Goal: Transaction & Acquisition: Purchase product/service

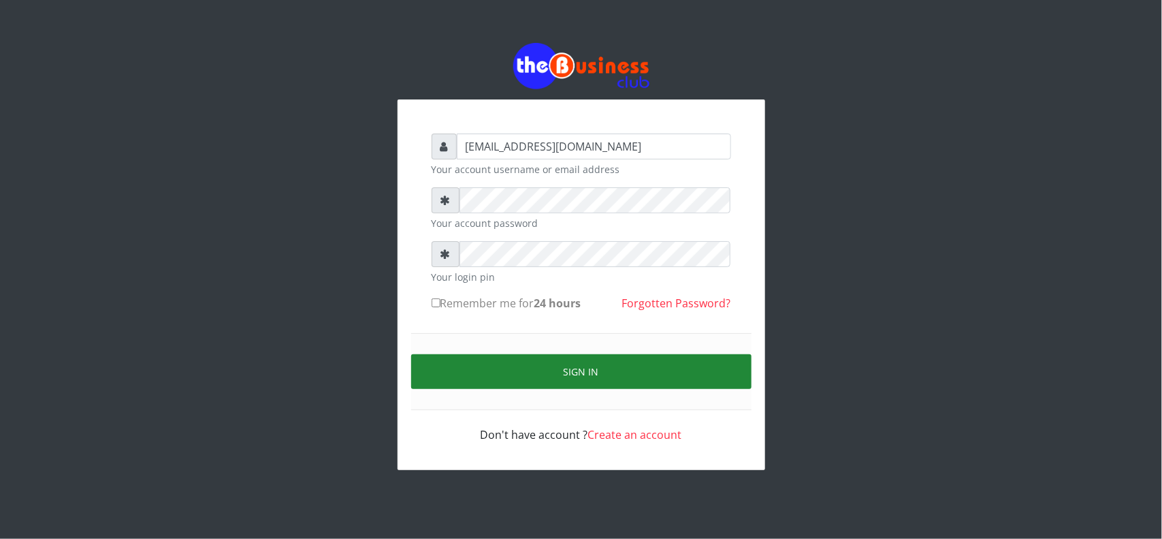
click at [573, 373] on button "Sign in" at bounding box center [581, 371] width 341 height 35
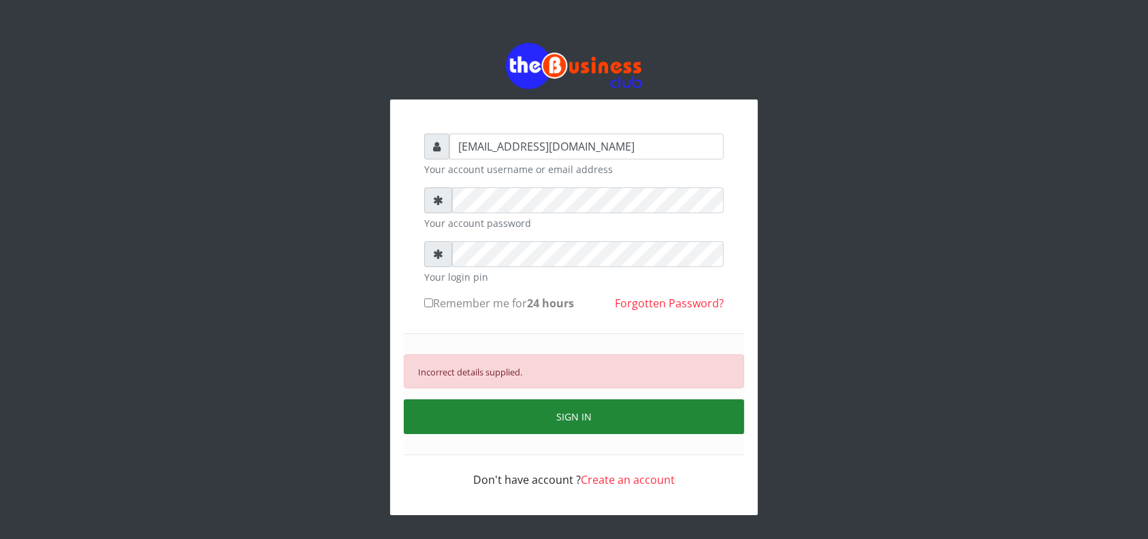
click at [552, 410] on button "SIGN IN" at bounding box center [574, 416] width 341 height 35
click at [533, 417] on button "SIGN IN" at bounding box center [574, 416] width 341 height 35
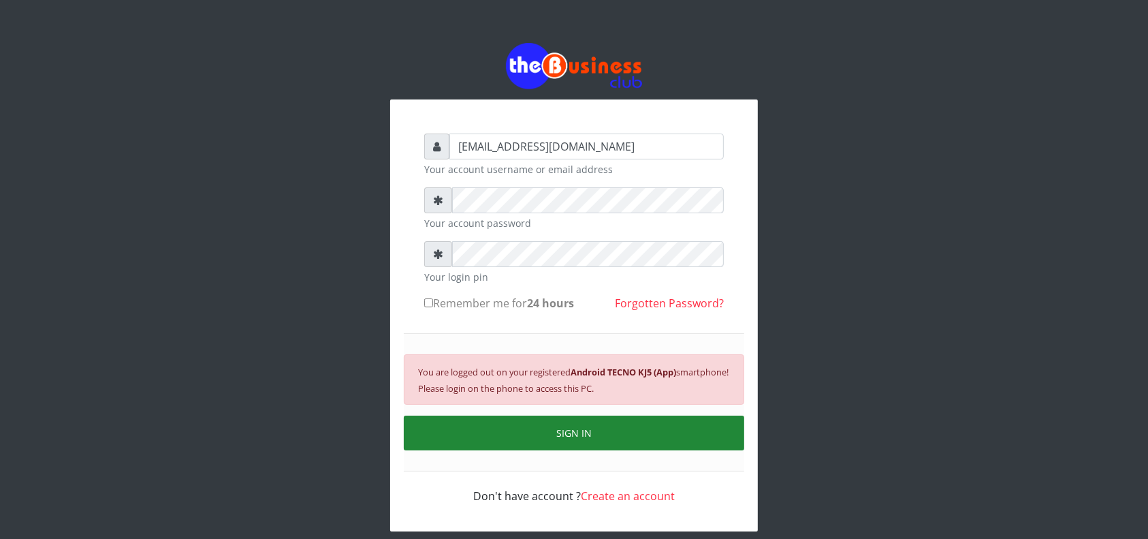
click at [533, 417] on button "SIGN IN" at bounding box center [574, 432] width 341 height 35
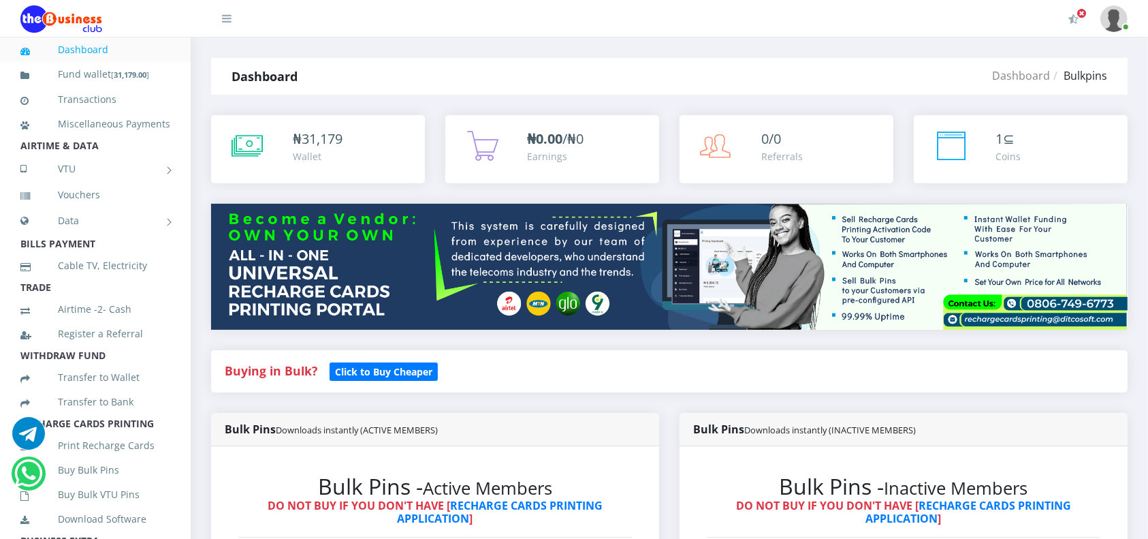
click at [78, 50] on link "Dashboard" at bounding box center [95, 49] width 150 height 31
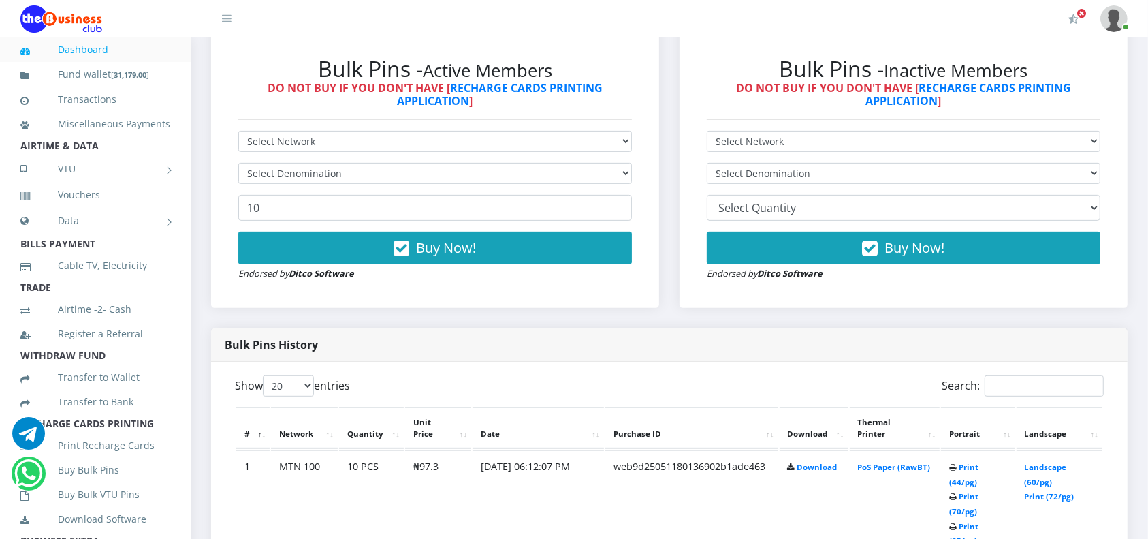
scroll to position [410, 0]
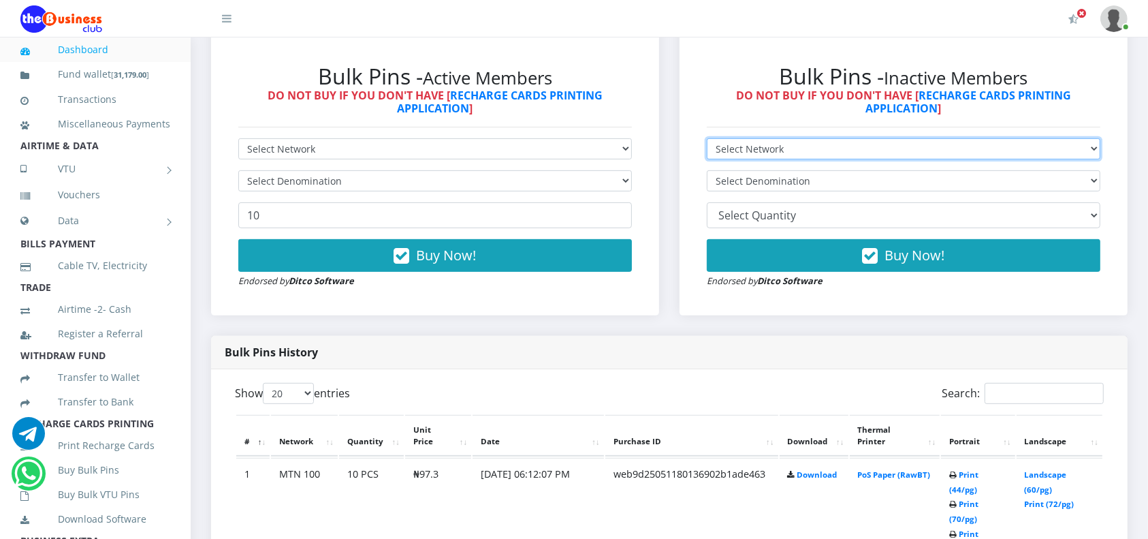
click at [833, 148] on select "Select Network MTN Globacom 9Mobile Airtel" at bounding box center [904, 148] width 394 height 21
select select "MTN"
click at [707, 138] on select "Select Network MTN Globacom 9Mobile Airtel" at bounding box center [904, 148] width 394 height 21
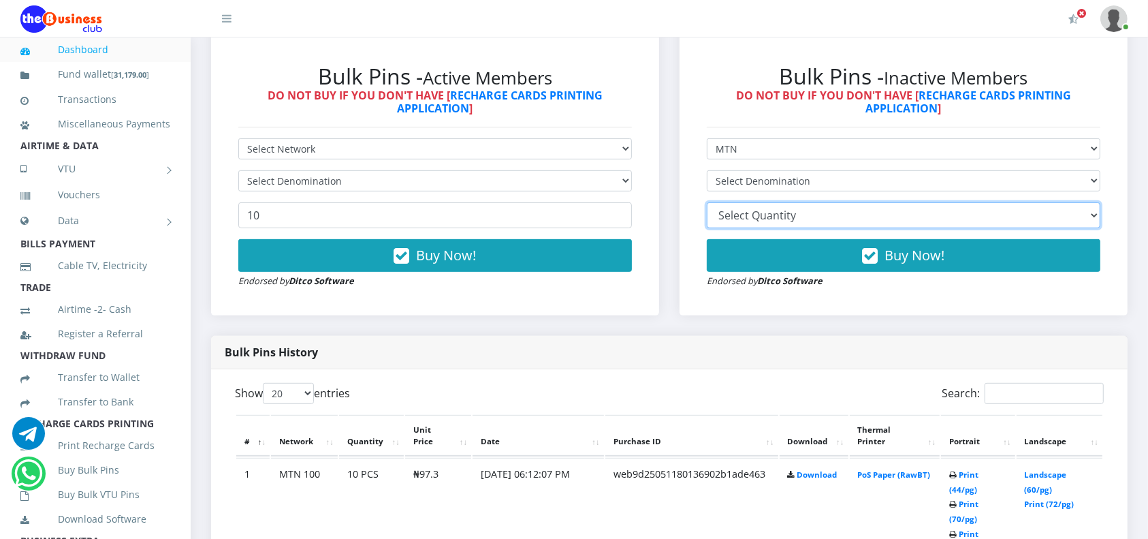
click at [753, 218] on select "10 20 30 40 44 (Online Printing, Portrait) 60 (Online Printing, Landscape) 70 (…" at bounding box center [904, 215] width 394 height 26
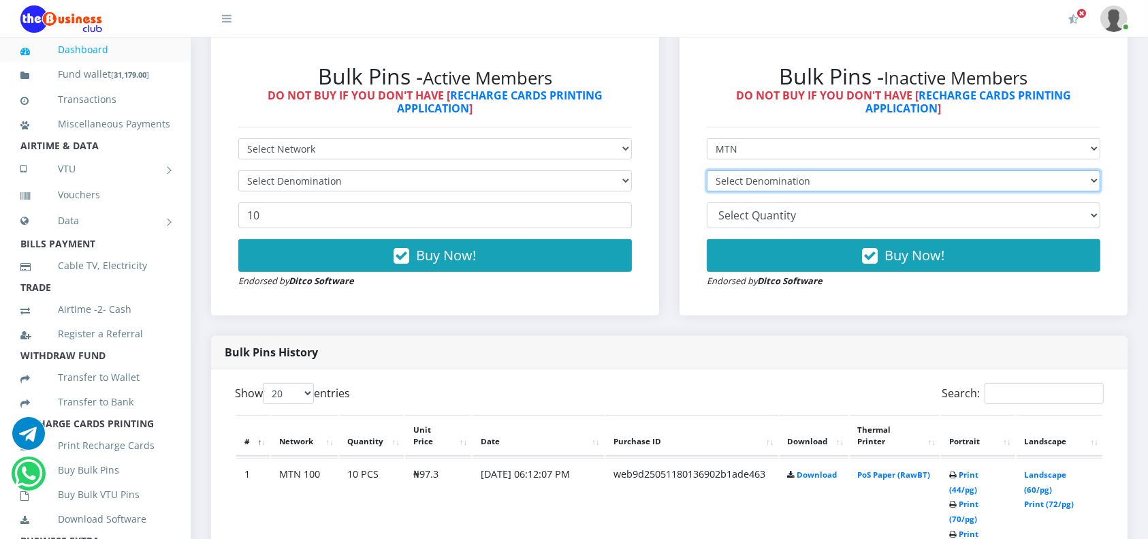
click at [758, 181] on select "Select Denomination" at bounding box center [904, 180] width 394 height 21
click at [751, 179] on select "Select Denomination" at bounding box center [904, 180] width 394 height 21
click at [707, 170] on select "Select Denomination" at bounding box center [904, 180] width 394 height 21
click at [751, 183] on select "Select Denomination" at bounding box center [904, 180] width 394 height 21
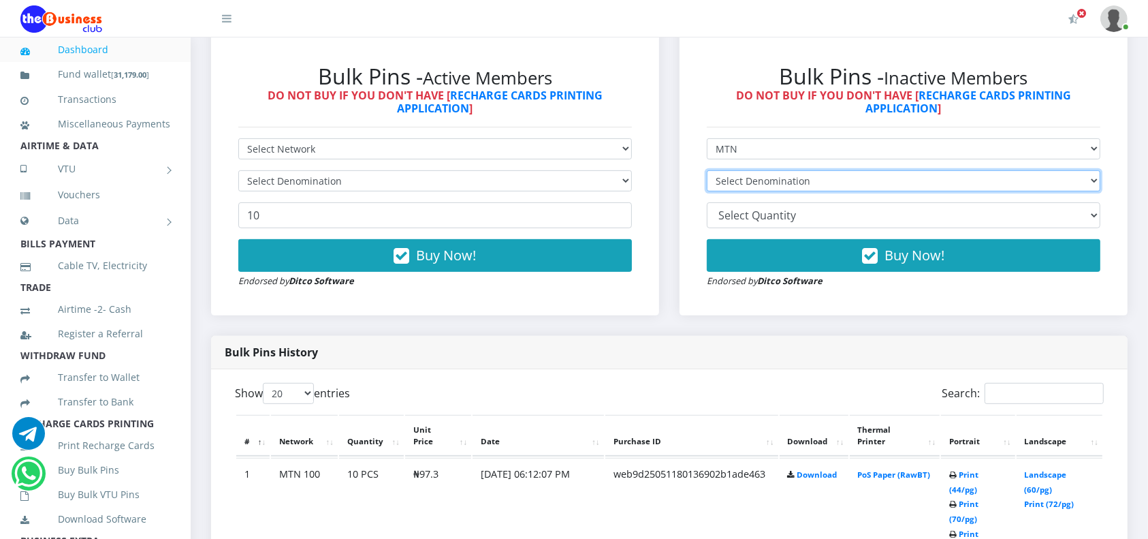
click at [751, 183] on select "Select Denomination" at bounding box center [904, 180] width 394 height 21
click at [707, 170] on select "Select Denomination" at bounding box center [904, 180] width 394 height 21
click at [753, 175] on select "Select Denomination" at bounding box center [904, 180] width 394 height 21
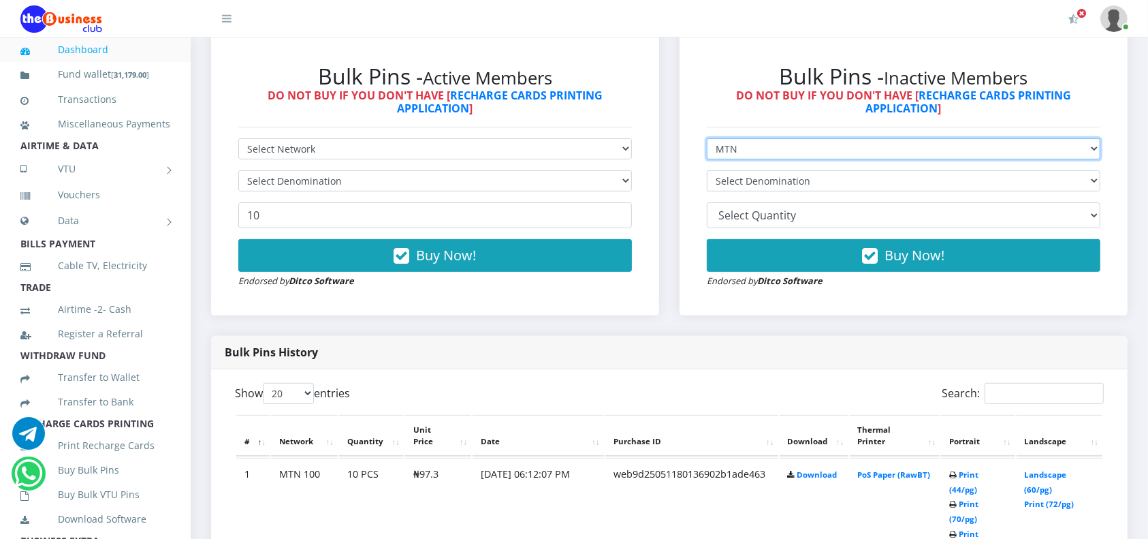
click at [740, 145] on select "Select Network MTN Globacom 9Mobile Airtel" at bounding box center [904, 148] width 394 height 21
click at [707, 138] on select "Select Network MTN Globacom 9Mobile Airtel" at bounding box center [904, 148] width 394 height 21
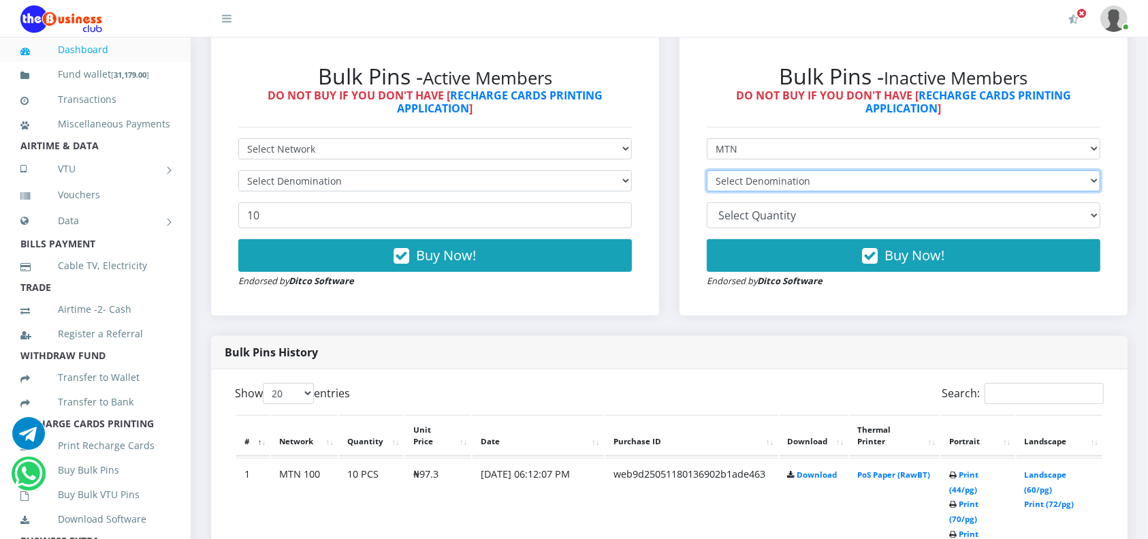
click at [736, 178] on select "Select Denomination" at bounding box center [904, 180] width 394 height 21
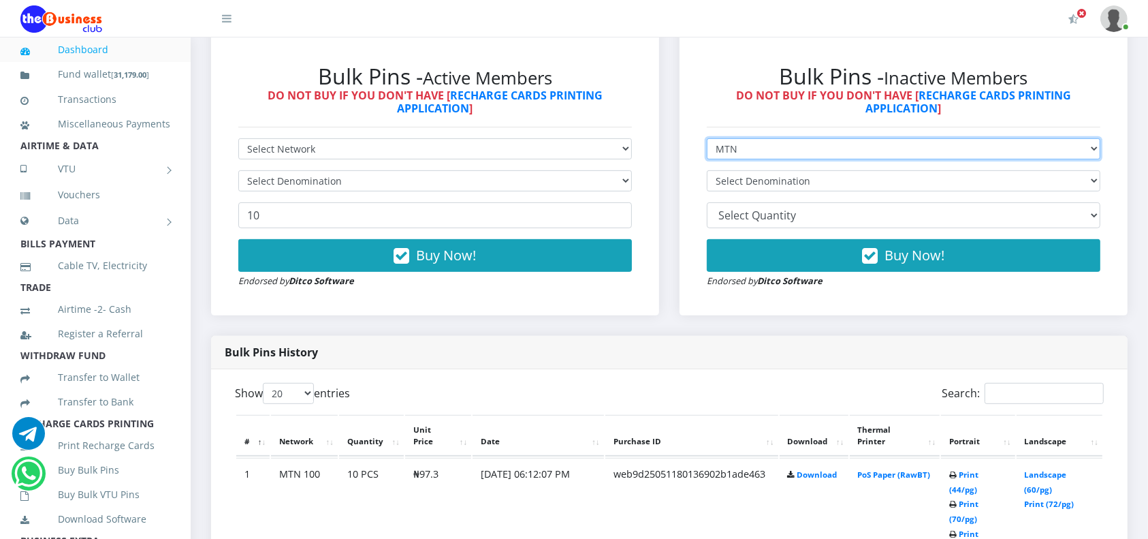
click at [727, 146] on select "Select Network MTN Globacom 9Mobile Airtel" at bounding box center [904, 148] width 394 height 21
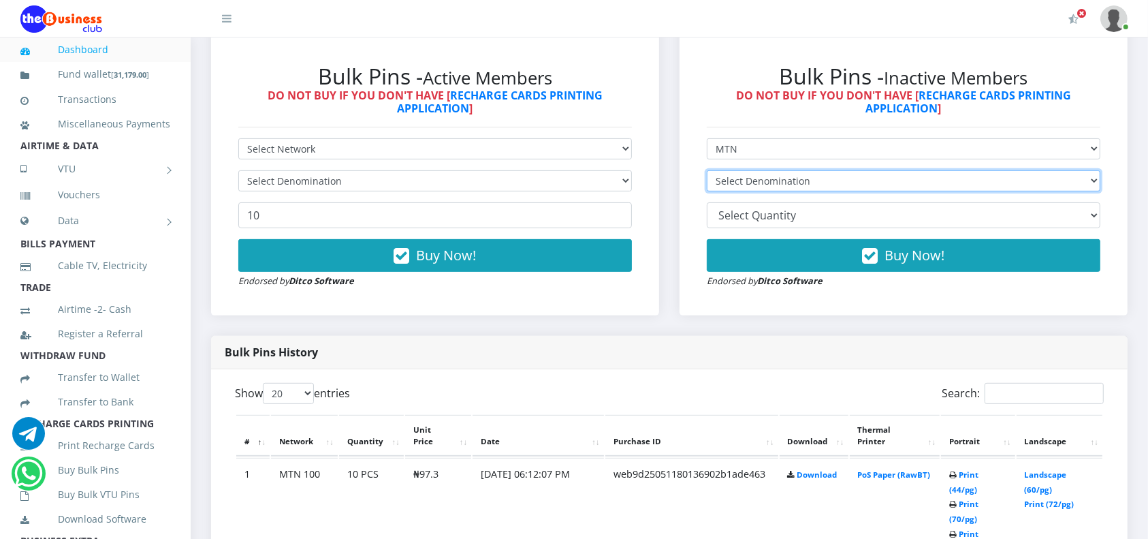
click at [732, 178] on select "Select Denomination" at bounding box center [904, 180] width 394 height 21
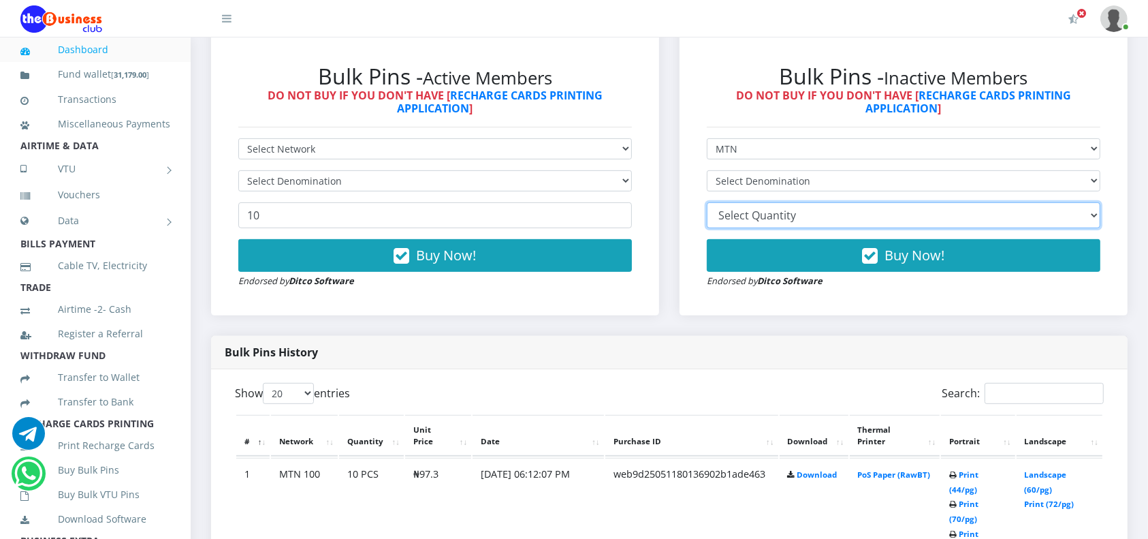
click at [747, 216] on select "10 20 30 40 44 (Online Printing, Portrait) 60 (Online Printing, Landscape) 70 (…" at bounding box center [904, 215] width 394 height 26
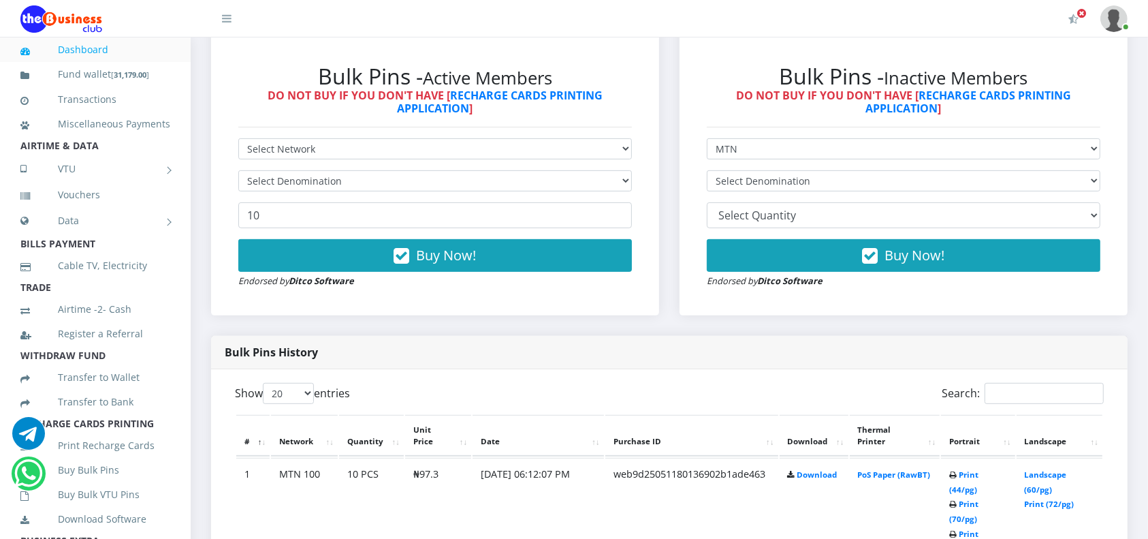
click at [755, 347] on div "Bulk Pins History" at bounding box center [669, 352] width 917 height 33
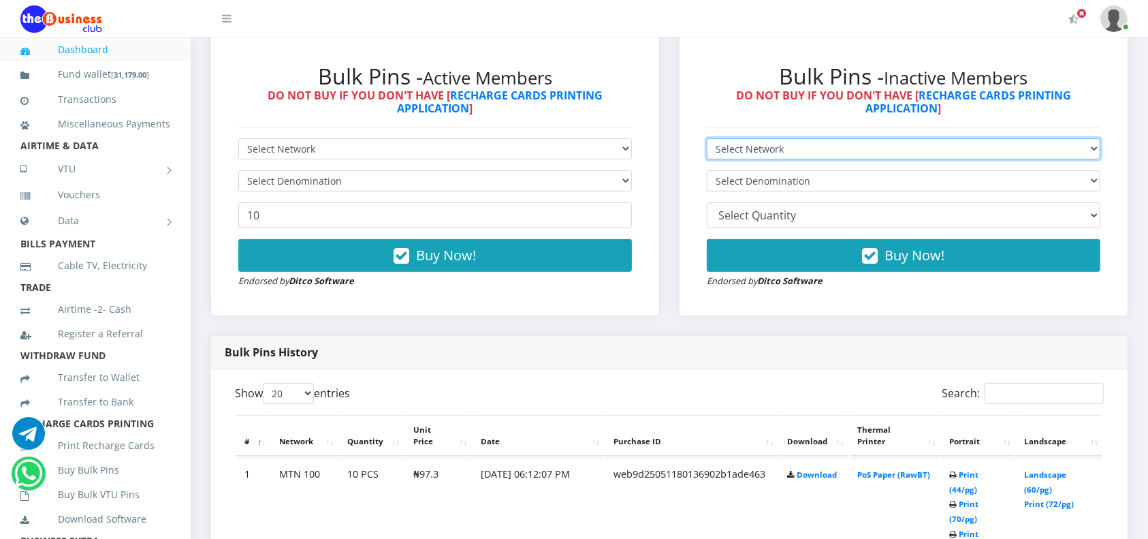
click at [782, 144] on select "Select Network MTN Globacom 9Mobile Airtel" at bounding box center [904, 148] width 394 height 21
select select "MTN"
click at [707, 138] on select "Select Network MTN Globacom 9Mobile Airtel" at bounding box center [904, 148] width 394 height 21
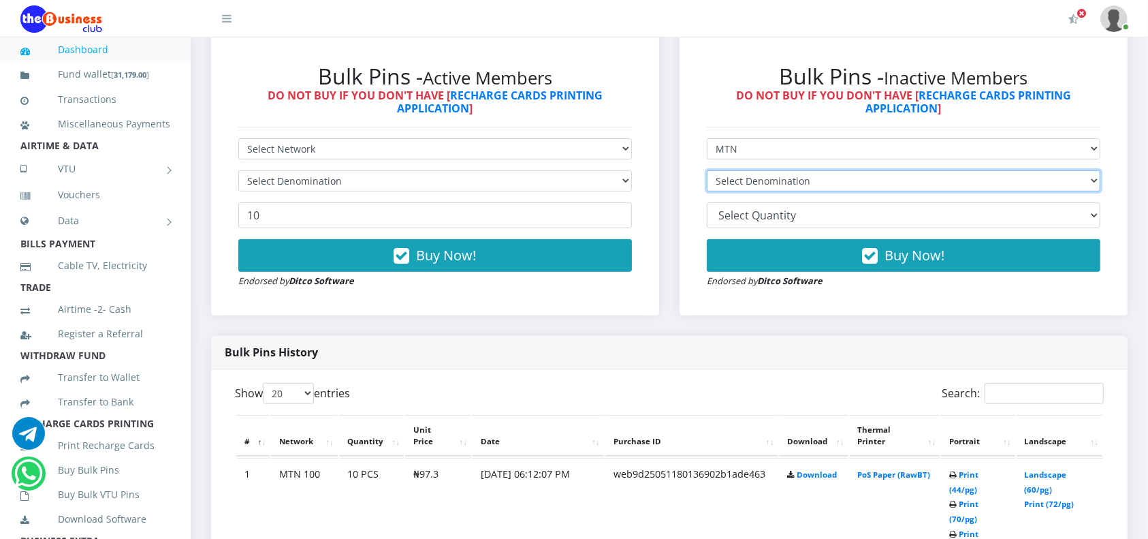
click at [747, 182] on select "Select Denomination MTN NGN100 - ₦97.30 MTN NGN200 - ₦194.60 MTN NGN400 - ₦389.…" at bounding box center [904, 180] width 394 height 21
